Goal: Register for event/course

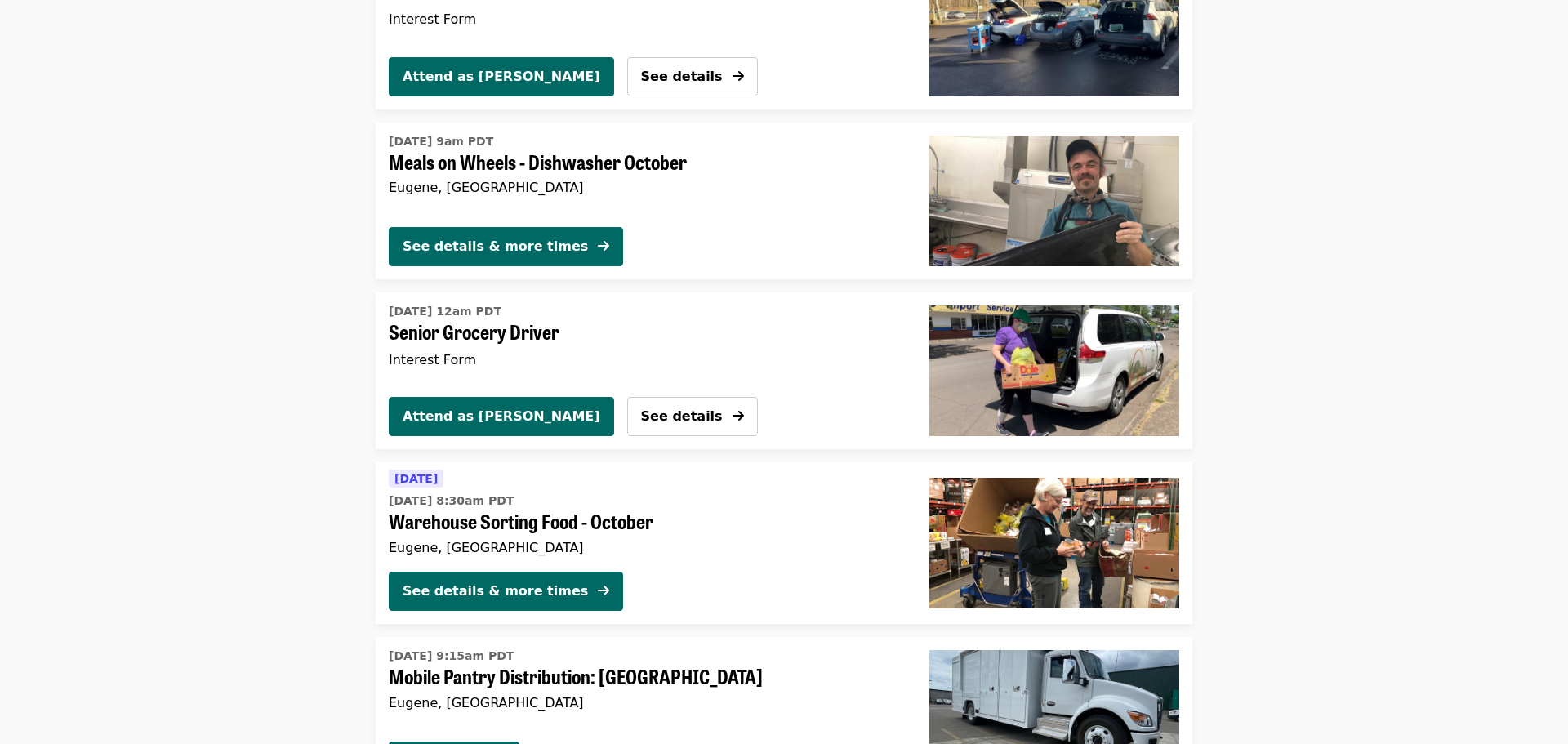
scroll to position [3569, 0]
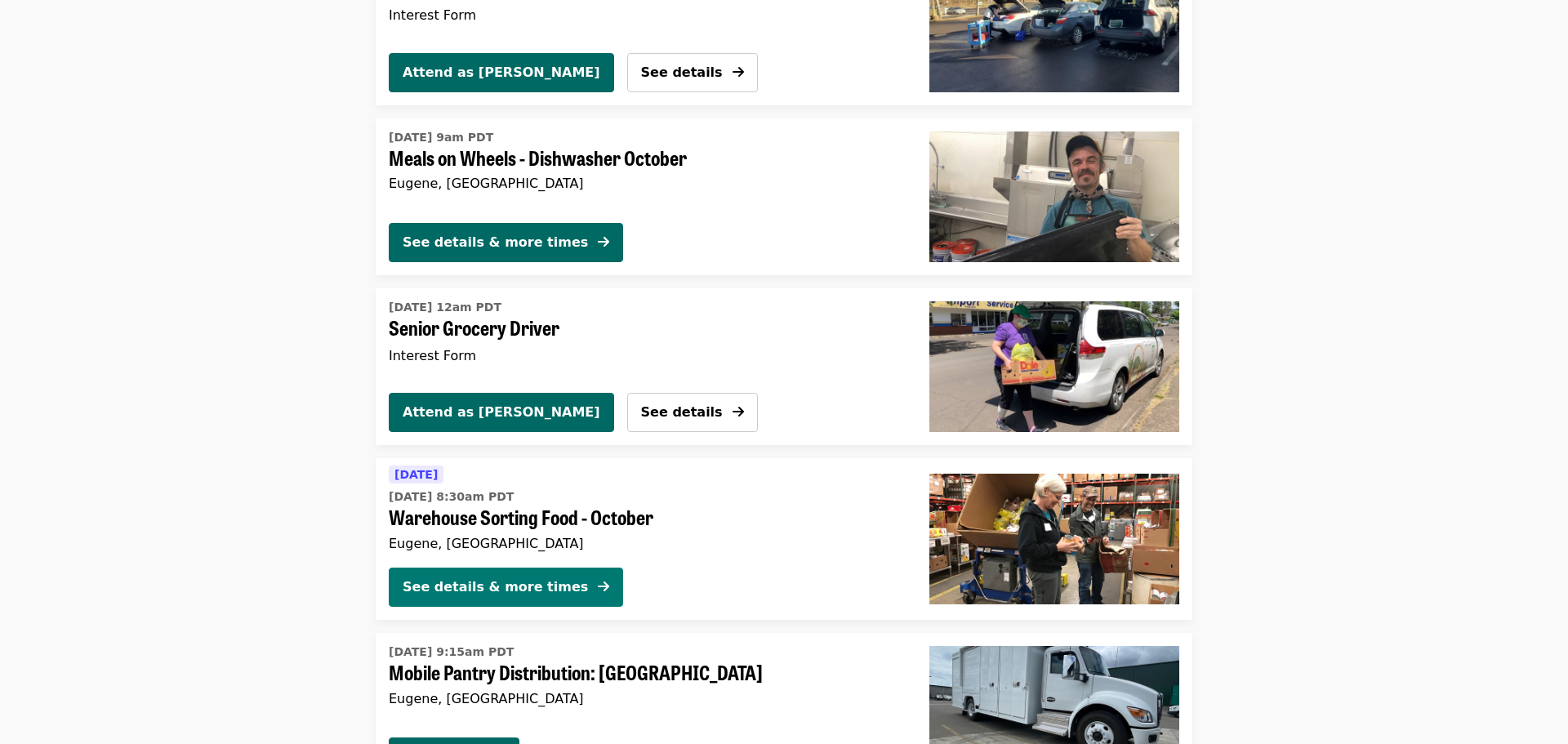
click at [501, 583] on div "See details & more times" at bounding box center [495, 587] width 185 height 19
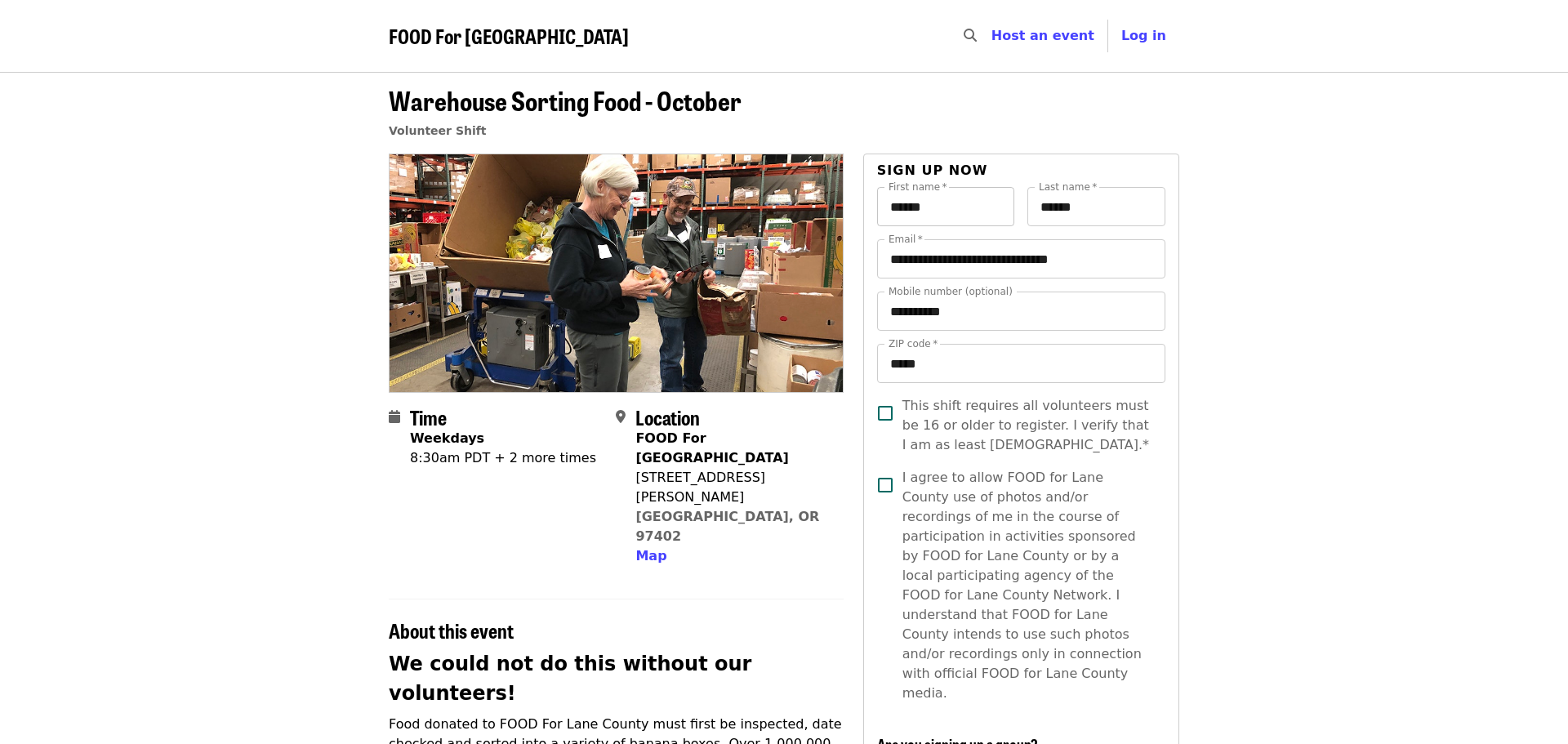
click at [942, 202] on input "******" at bounding box center [946, 207] width 138 height 39
click at [958, 209] on input "******" at bounding box center [946, 207] width 138 height 39
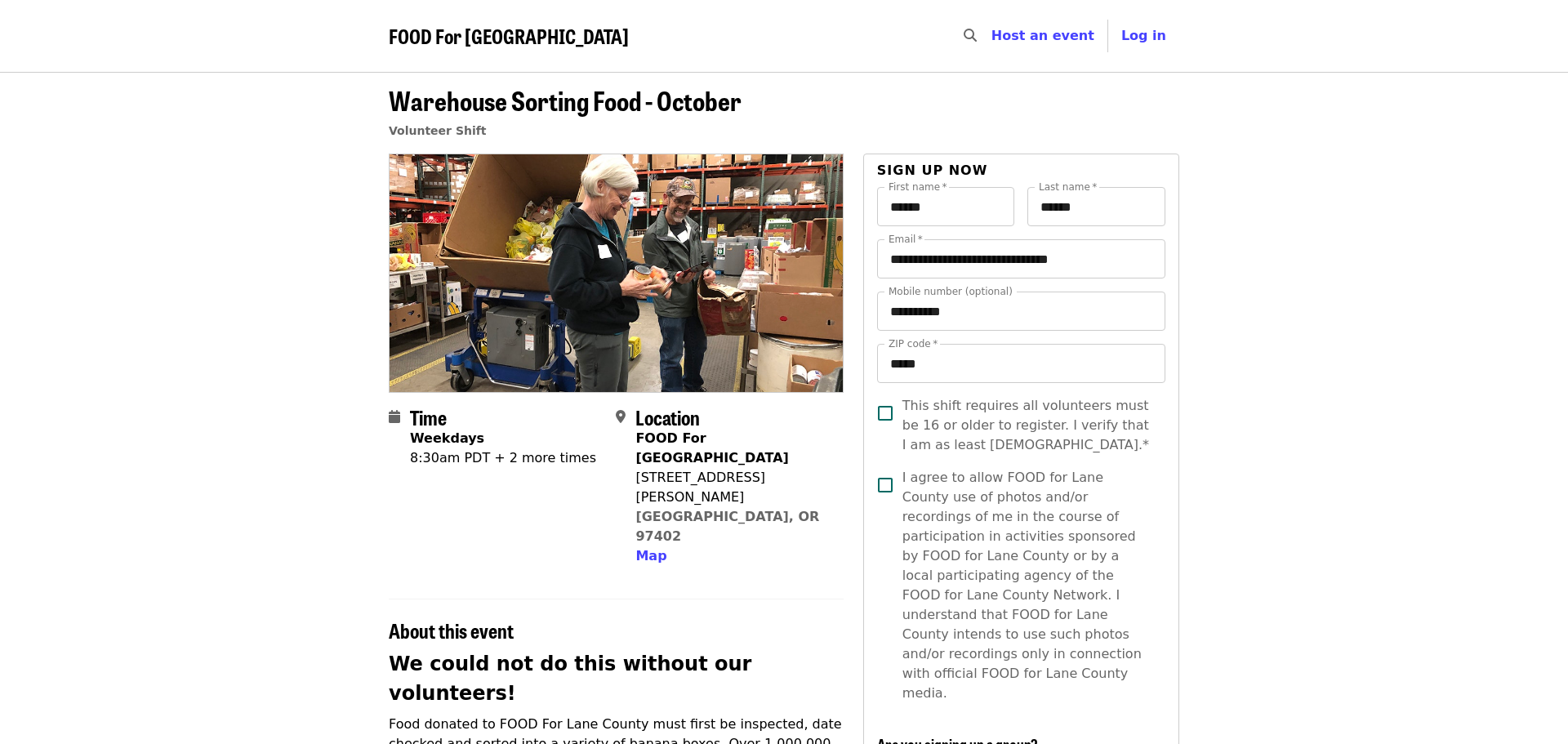
drag, startPoint x: 1205, startPoint y: 209, endPoint x: 1141, endPoint y: 205, distance: 64.1
click at [1120, 205] on input "******" at bounding box center [1096, 207] width 138 height 39
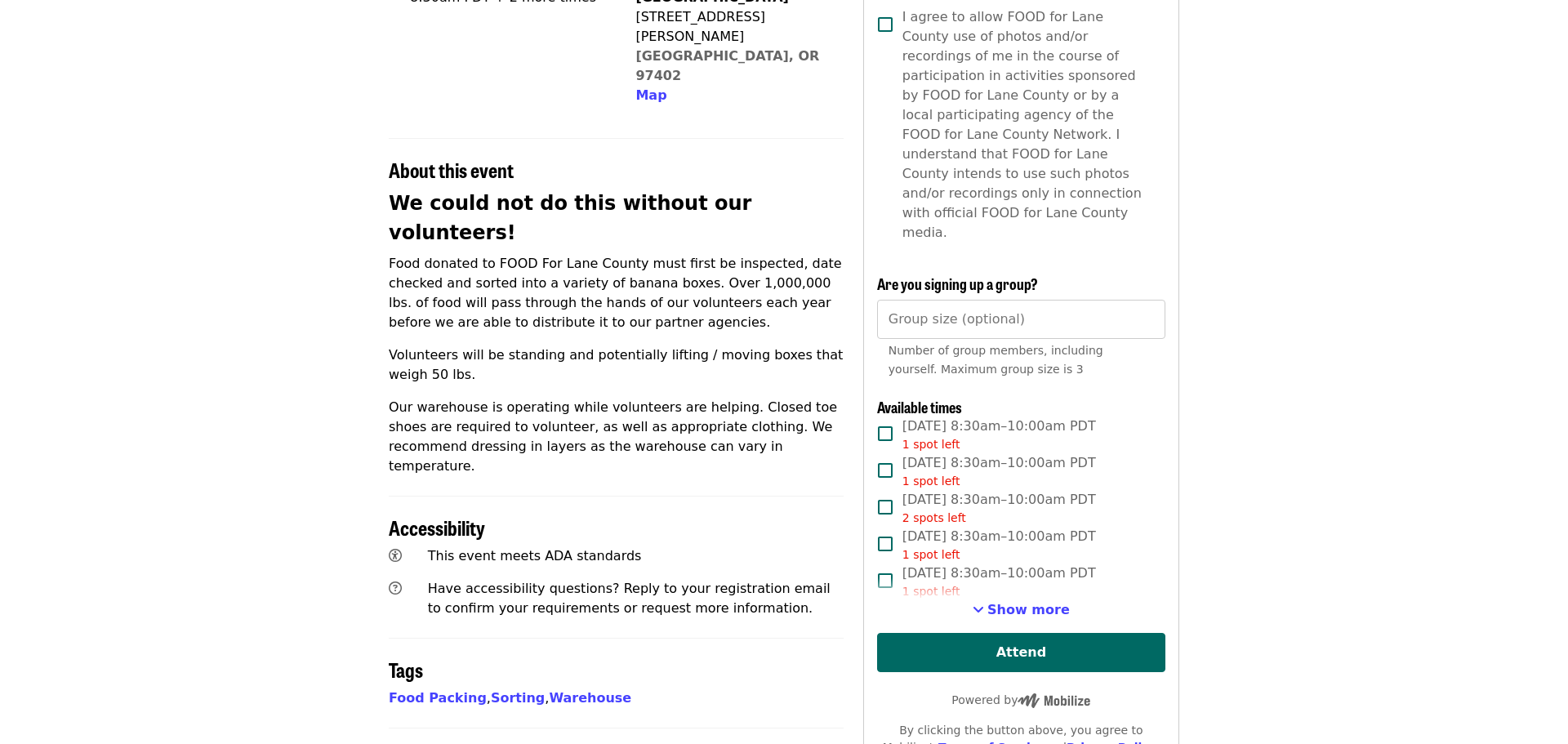
scroll to position [481, 0]
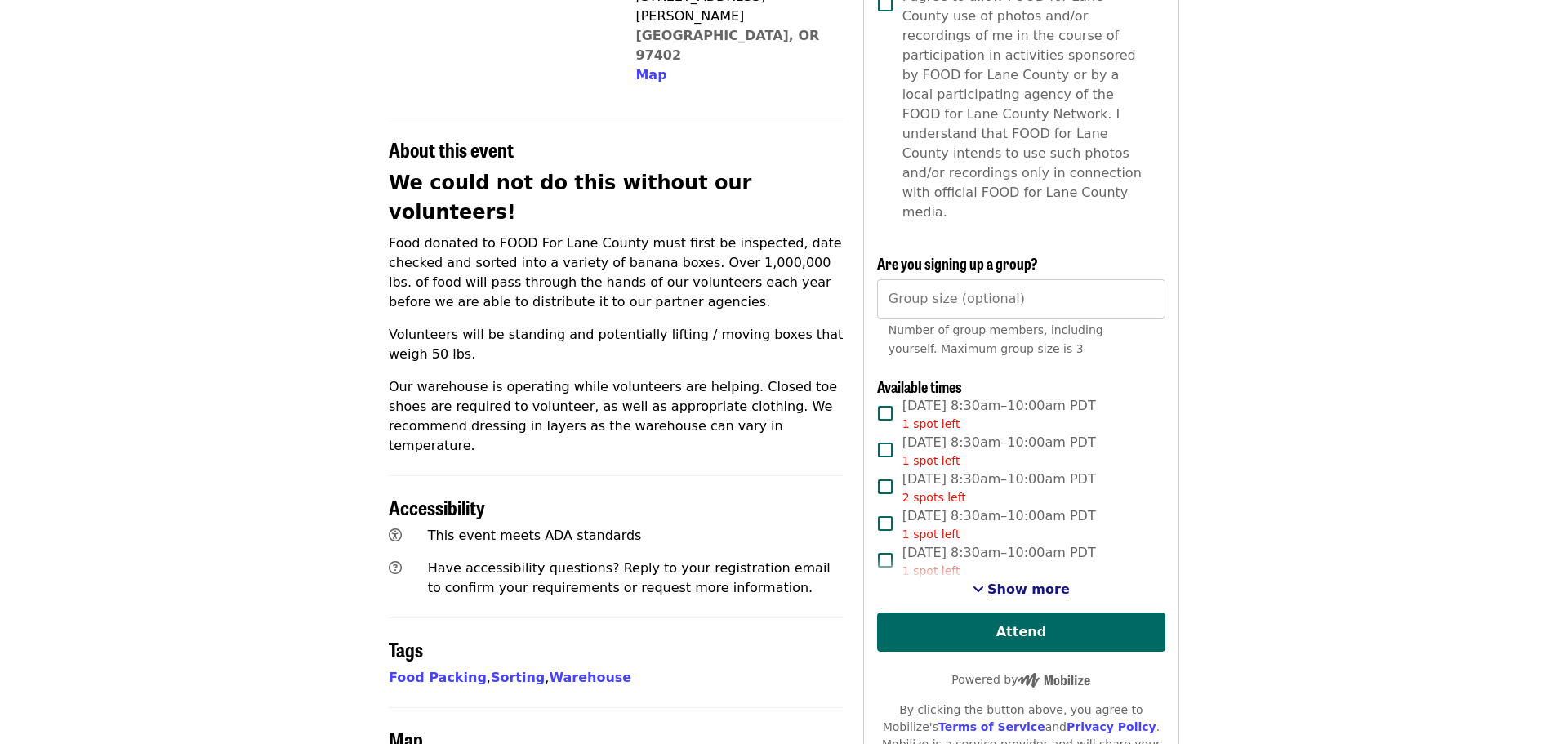
click at [1011, 582] on span "Show more" at bounding box center [1028, 589] width 83 height 16
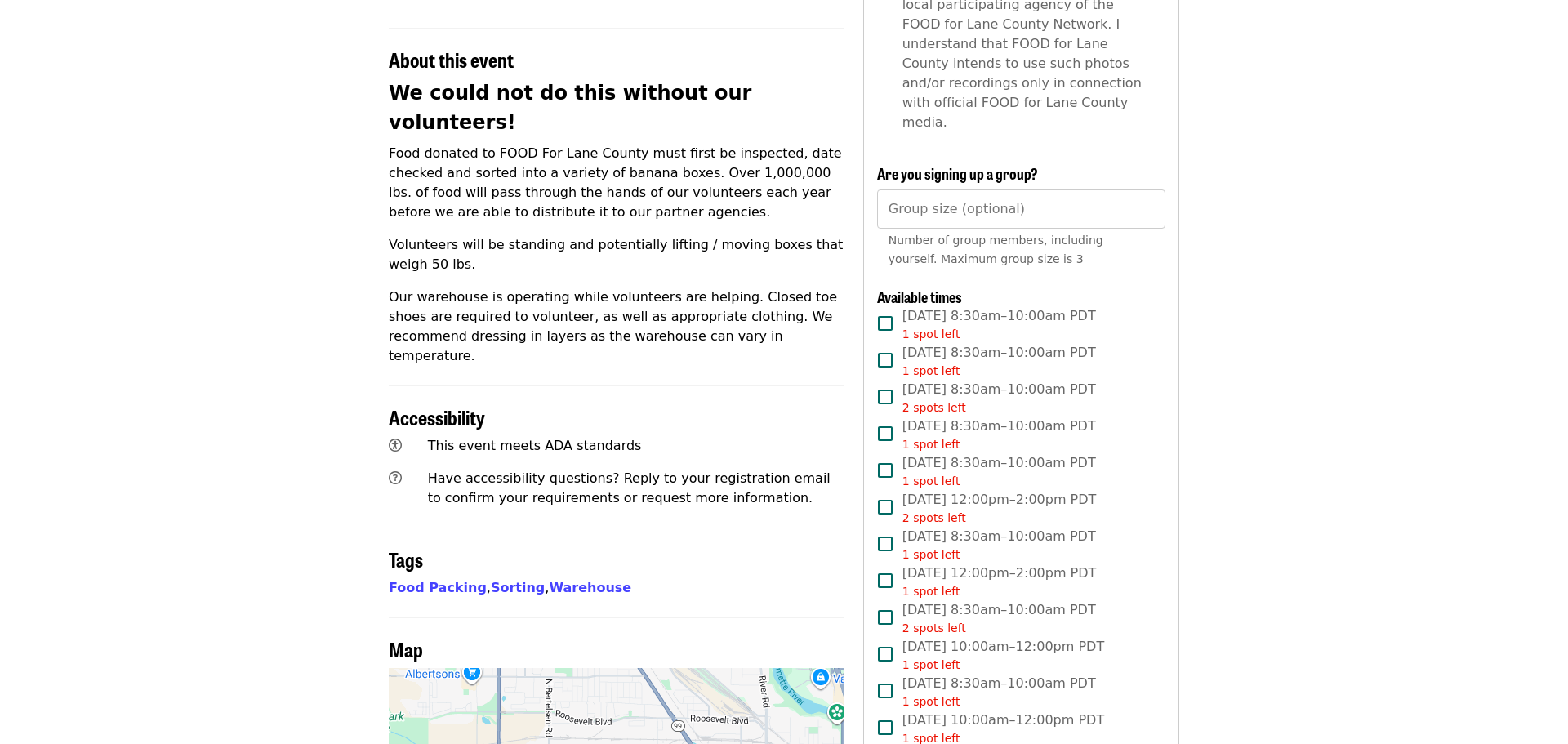
scroll to position [572, 0]
drag, startPoint x: 926, startPoint y: 277, endPoint x: 965, endPoint y: 280, distance: 39.1
click at [965, 305] on span "[DATE] 8:30am–10:00am PDT 1 spot left" at bounding box center [999, 324] width 194 height 37
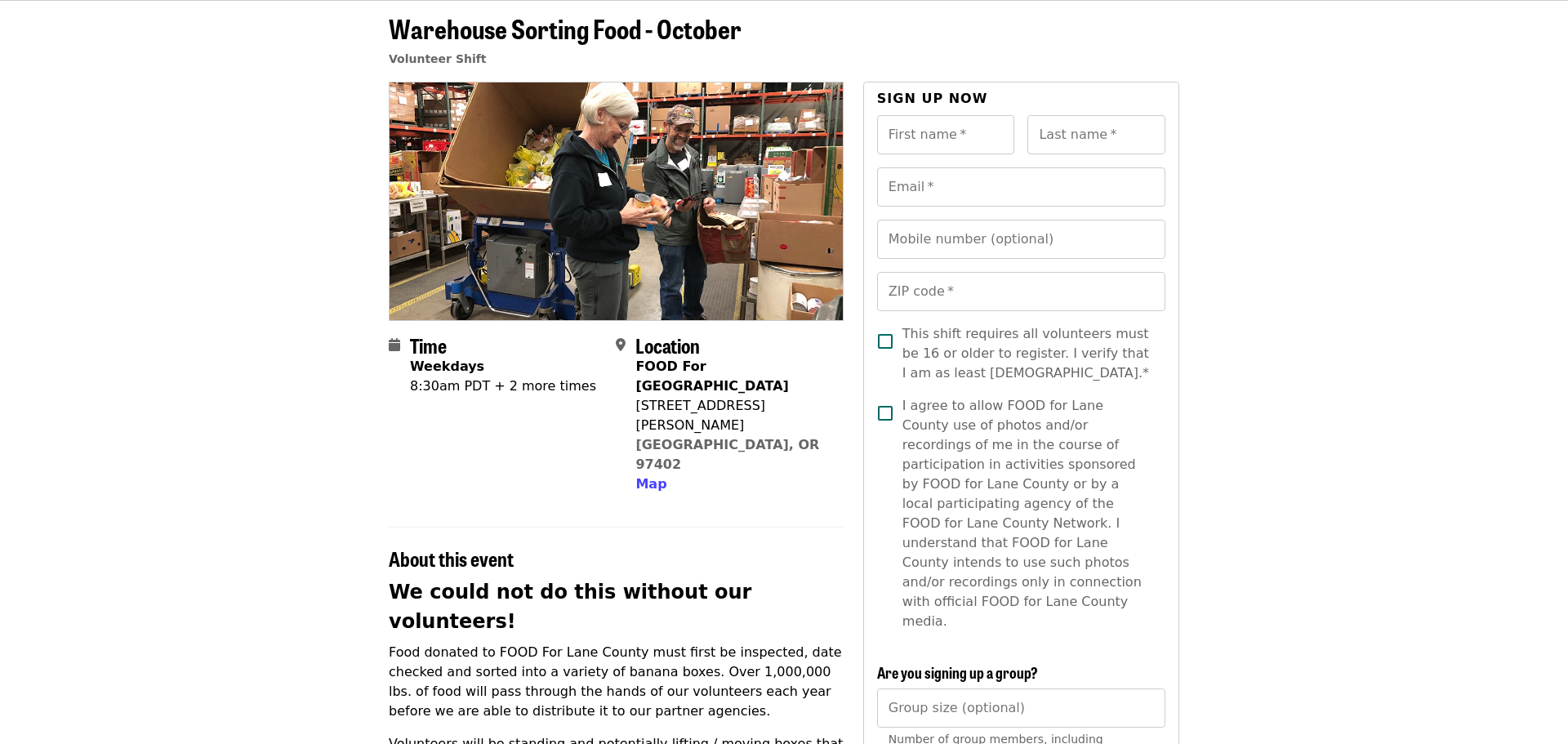
scroll to position [0, 0]
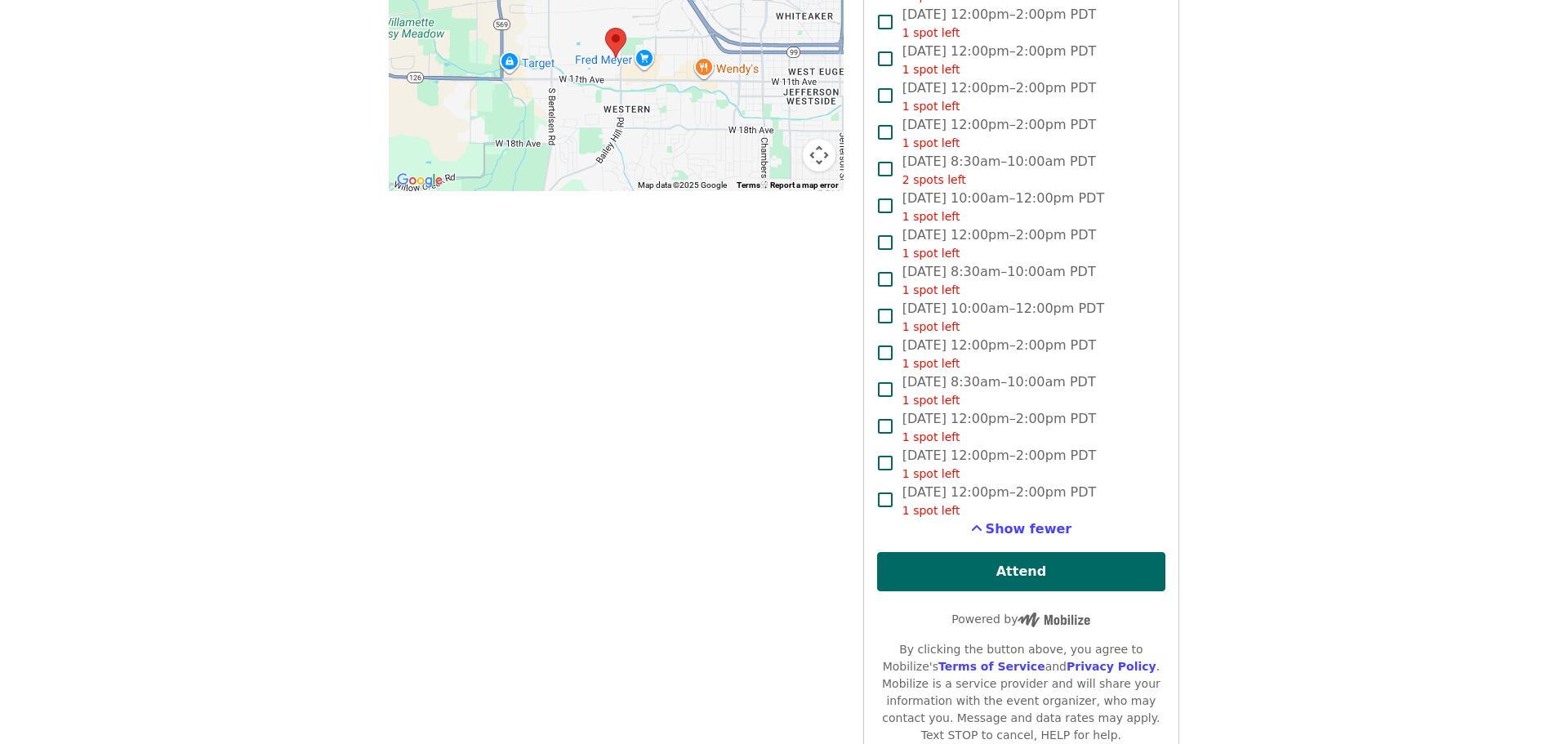
scroll to position [1306, 0]
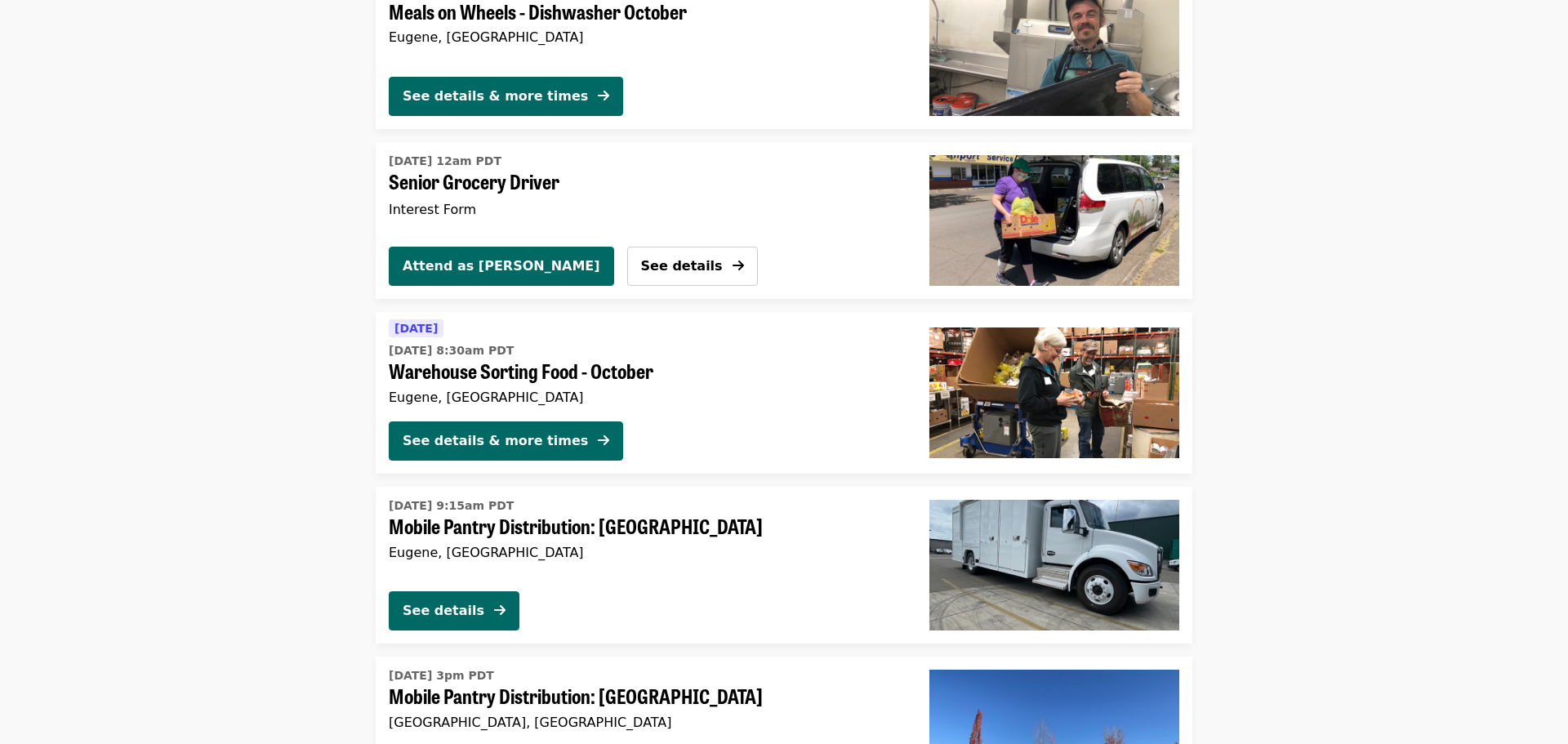
scroll to position [3735, 0]
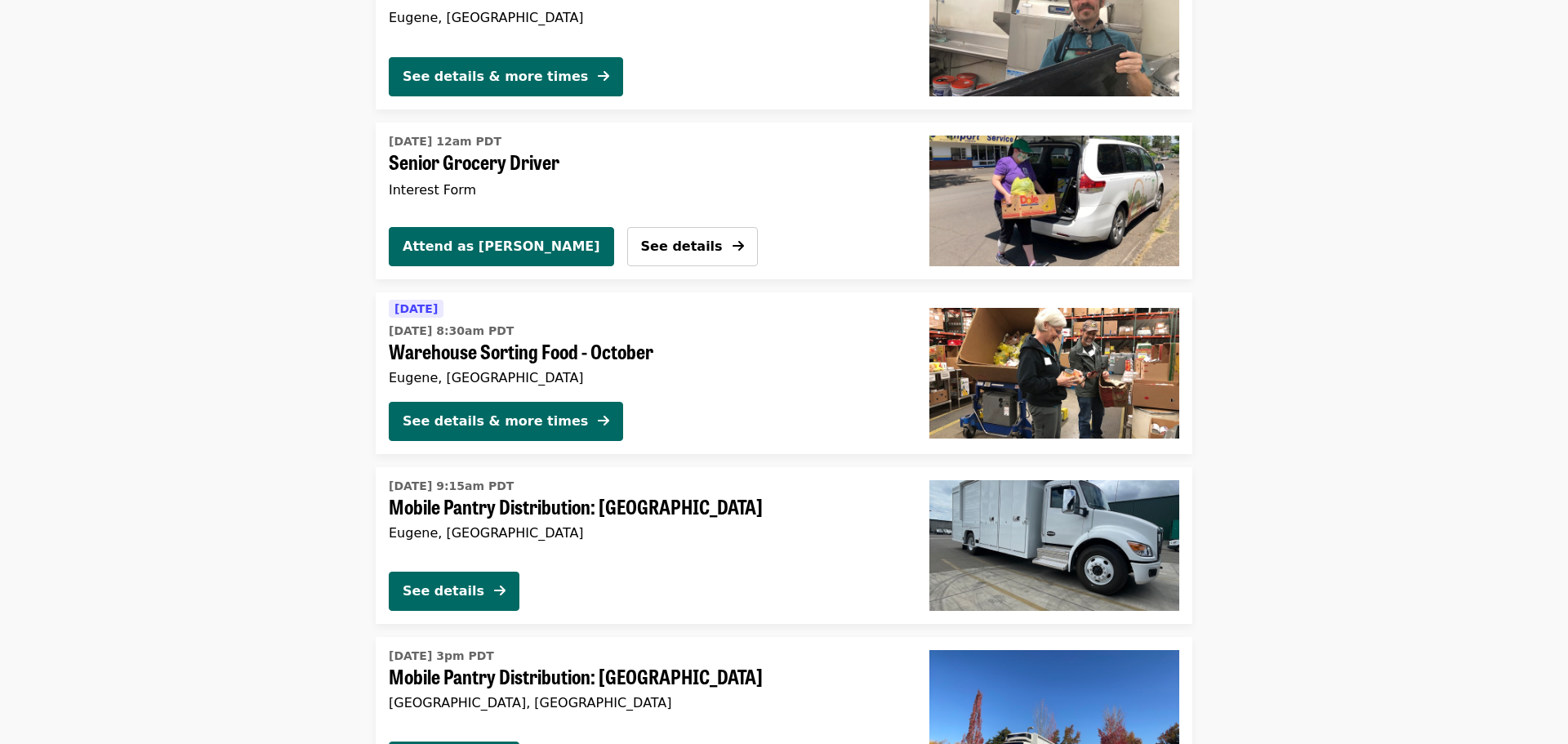
click at [650, 495] on span "Mobile Pantry Distribution: [GEOGRAPHIC_DATA]" at bounding box center [645, 507] width 515 height 24
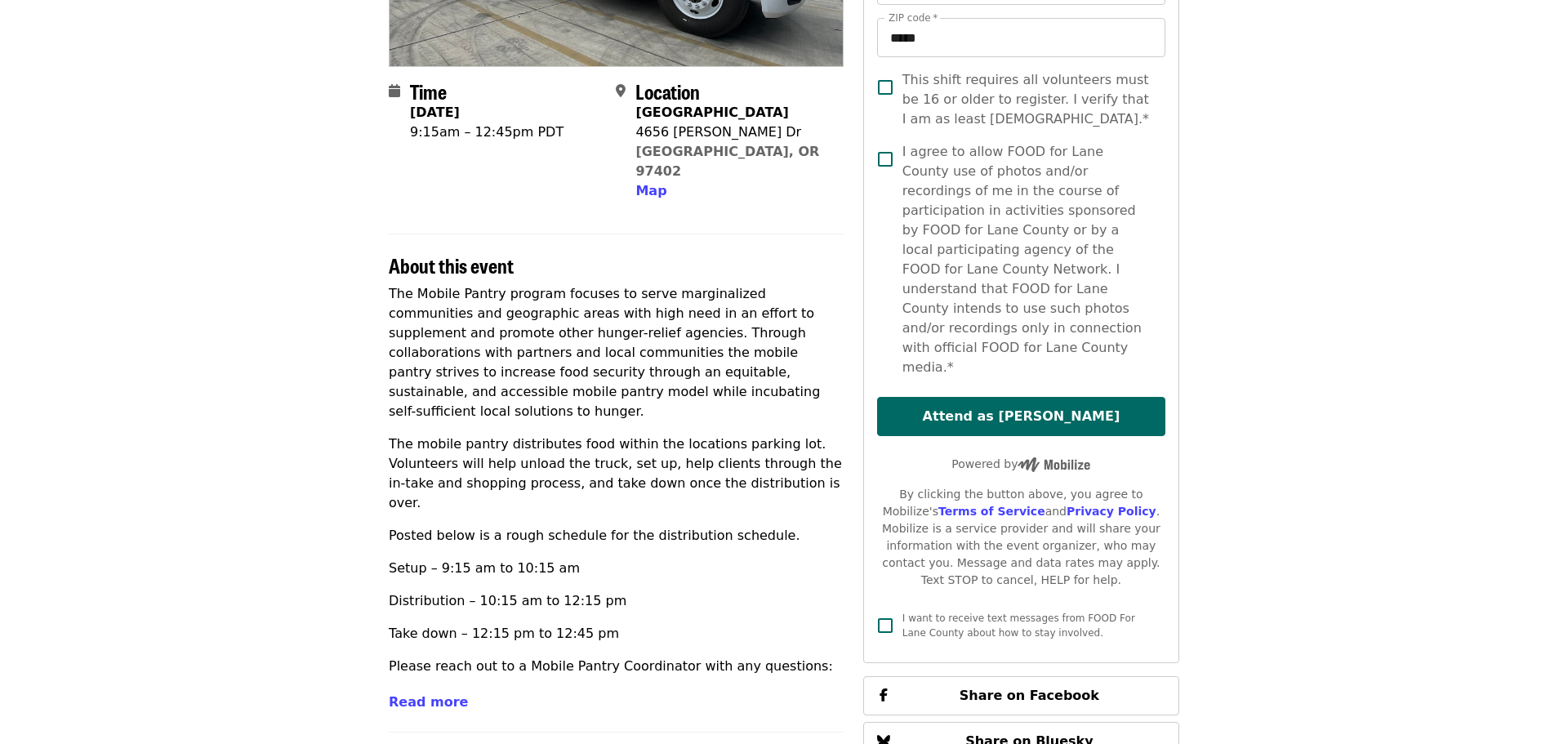
scroll to position [327, 0]
